Goal: Task Accomplishment & Management: Complete application form

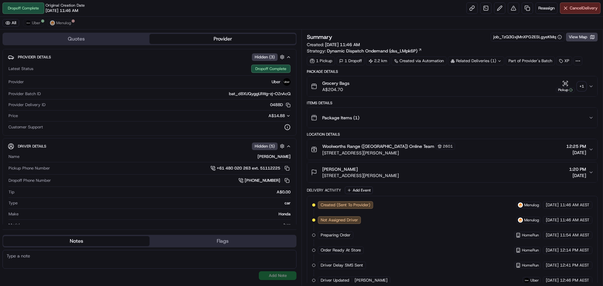
click at [583, 85] on div "+ 1" at bounding box center [581, 86] width 9 height 9
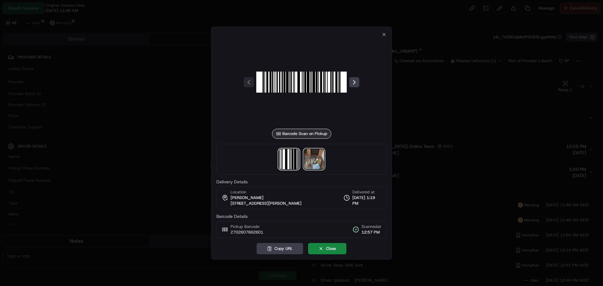
click at [316, 159] on img at bounding box center [314, 159] width 20 height 20
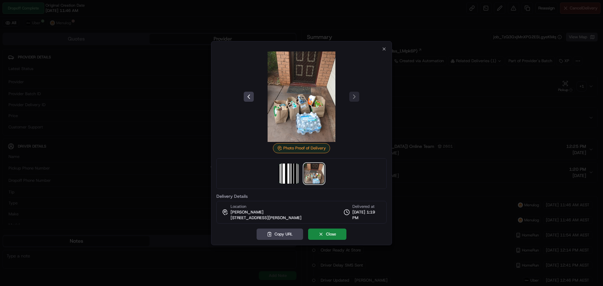
click at [259, 15] on div at bounding box center [301, 143] width 603 height 286
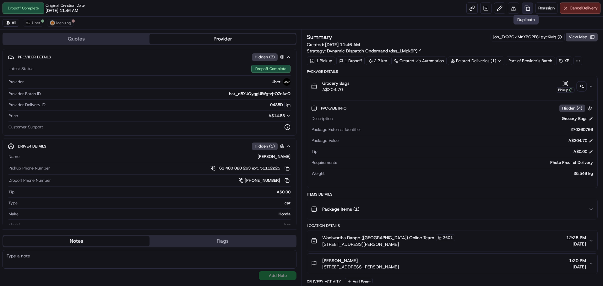
click at [527, 8] on link at bounding box center [527, 8] width 11 height 11
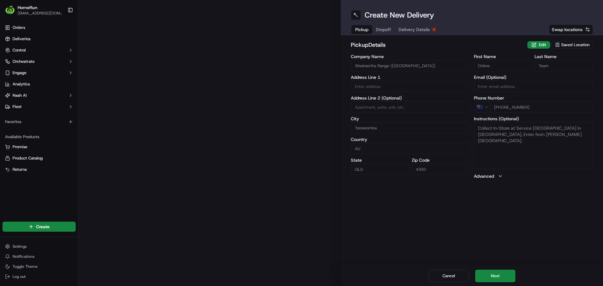
type input "[STREET_ADDRESS][PERSON_NAME]"
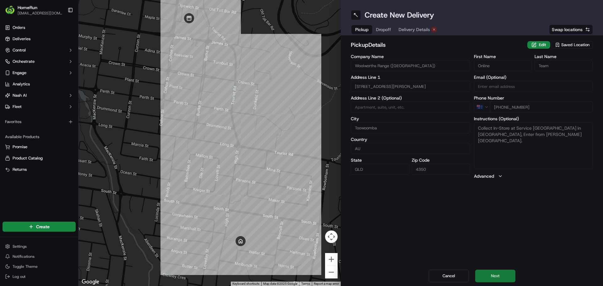
click at [508, 274] on button "Next" at bounding box center [495, 276] width 40 height 13
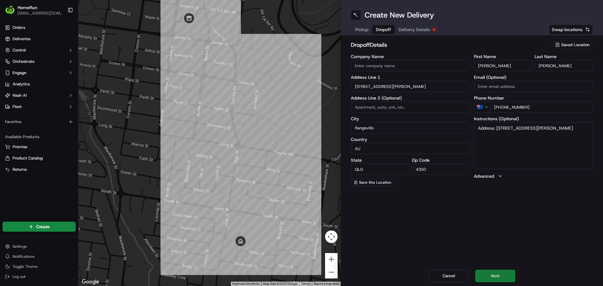
click at [494, 278] on button "Next" at bounding box center [495, 276] width 40 height 13
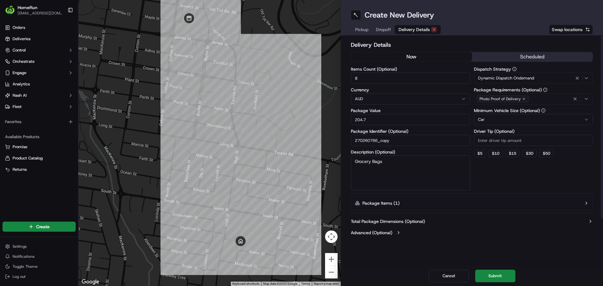
click at [413, 58] on button "now" at bounding box center [411, 56] width 121 height 9
click at [491, 277] on button "Submit" at bounding box center [495, 276] width 40 height 13
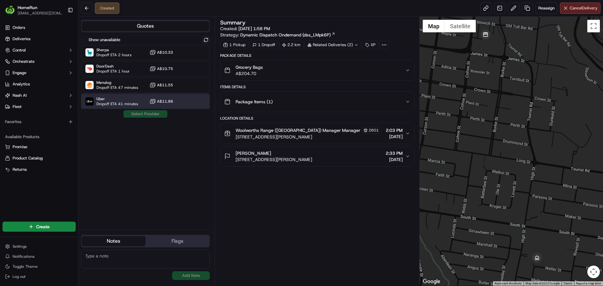
click at [103, 98] on span "Uber" at bounding box center [117, 98] width 42 height 5
click at [128, 115] on button "Assign Provider" at bounding box center [145, 114] width 45 height 8
